Goal: Find specific page/section: Find specific page/section

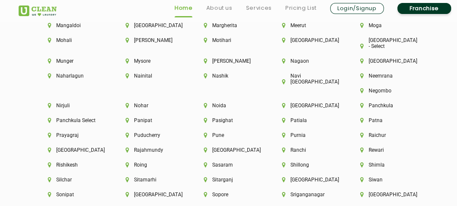
scroll to position [2215, 0]
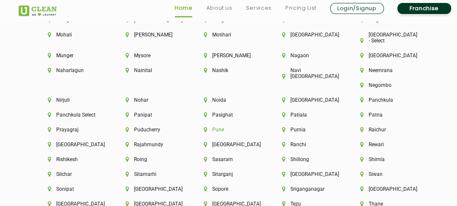
click at [253, 127] on li "Pune" at bounding box center [229, 130] width 50 height 6
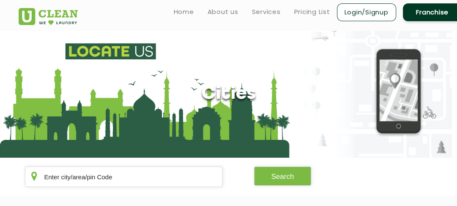
click at [261, 119] on section "Cities" at bounding box center [228, 93] width 457 height 127
click at [205, 130] on section "Cities" at bounding box center [228, 93] width 457 height 127
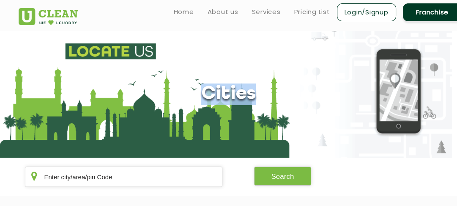
click at [205, 130] on section "Cities" at bounding box center [228, 93] width 457 height 127
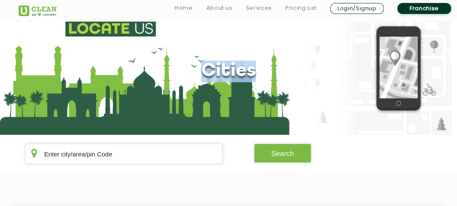
scroll to position [65, 0]
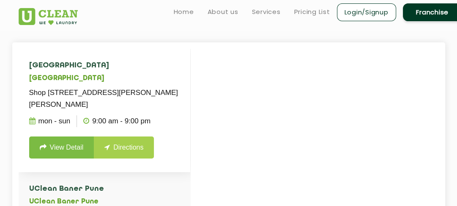
scroll to position [185, 0]
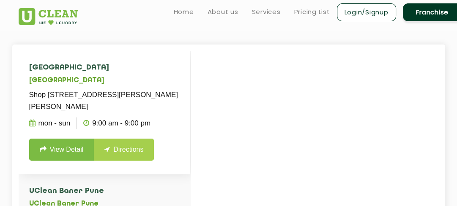
drag, startPoint x: 30, startPoint y: 80, endPoint x: 140, endPoint y: 114, distance: 115.4
click at [140, 114] on li "[GEOGRAPHIC_DATA] [GEOGRAPHIC_DATA] [STREET_ADDRESS][PERSON_NAME][PERSON_NAME] …" at bounding box center [105, 112] width 172 height 123
click at [99, 102] on p "Shop [STREET_ADDRESS][PERSON_NAME][PERSON_NAME]" at bounding box center [104, 101] width 151 height 24
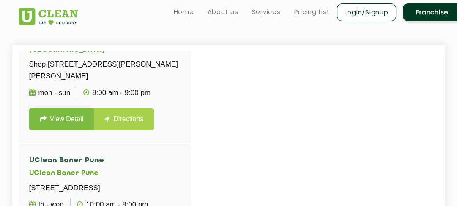
scroll to position [0, 0]
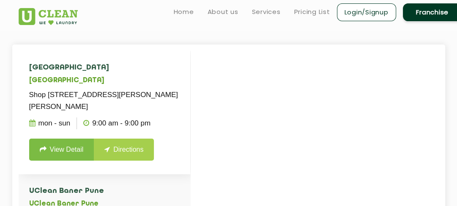
click at [111, 105] on p "Shop [STREET_ADDRESS][PERSON_NAME][PERSON_NAME]" at bounding box center [104, 101] width 151 height 24
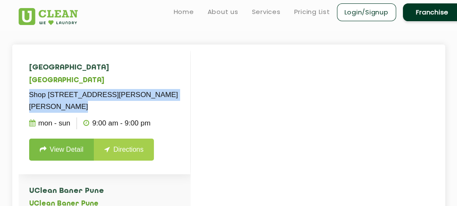
click at [111, 105] on p "Shop [STREET_ADDRESS][PERSON_NAME][PERSON_NAME]" at bounding box center [104, 101] width 151 height 24
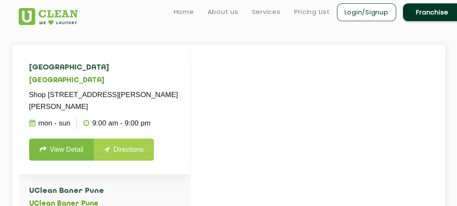
click at [111, 105] on p "Shop [STREET_ADDRESS][PERSON_NAME][PERSON_NAME]" at bounding box center [104, 101] width 151 height 24
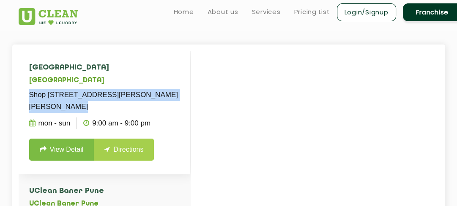
click at [111, 105] on p "Shop [STREET_ADDRESS][PERSON_NAME][PERSON_NAME]" at bounding box center [104, 101] width 151 height 24
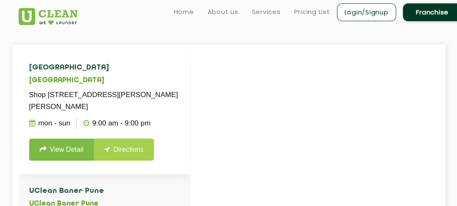
click at [111, 105] on p "Shop [STREET_ADDRESS][PERSON_NAME][PERSON_NAME]" at bounding box center [104, 101] width 151 height 24
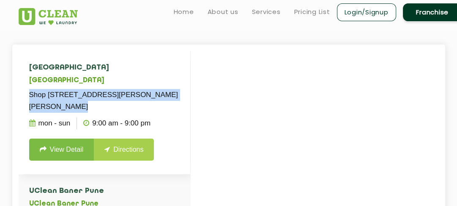
click at [111, 105] on p "Shop [STREET_ADDRESS][PERSON_NAME][PERSON_NAME]" at bounding box center [104, 101] width 151 height 24
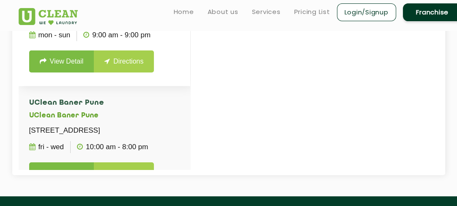
click at [148, 41] on p "9:00 AM - 9:00 PM" at bounding box center [116, 35] width 67 height 12
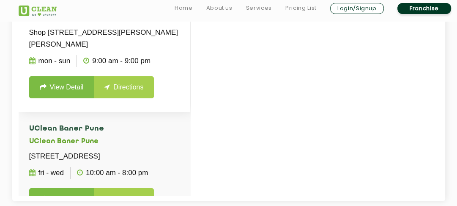
scroll to position [248, 0]
